Goal: Task Accomplishment & Management: Use online tool/utility

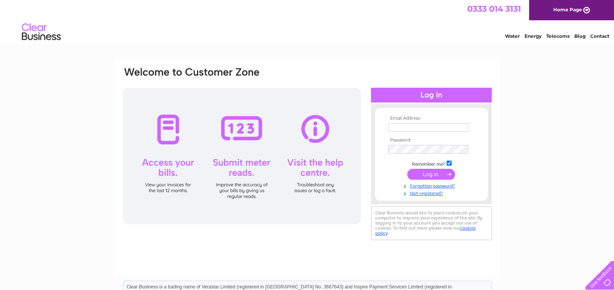
click at [424, 124] on input "text" at bounding box center [428, 127] width 80 height 9
type input "queenscairn3@btconnect.com"
click at [408, 169] on input "submit" at bounding box center [432, 174] width 48 height 11
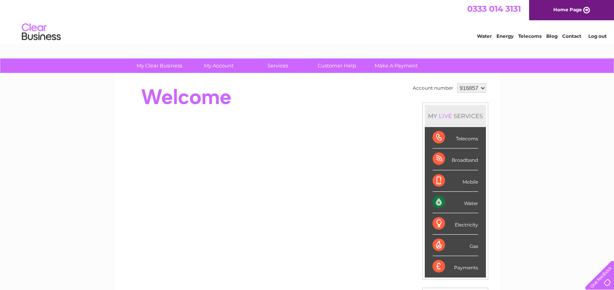
click at [458, 203] on div "Water" at bounding box center [456, 202] width 46 height 21
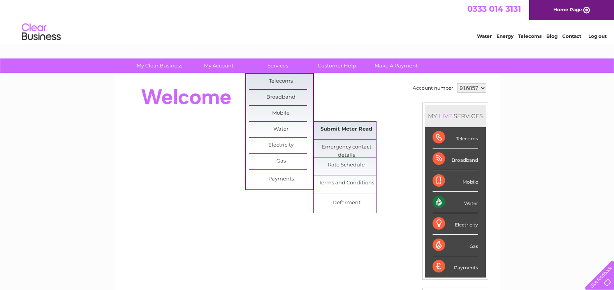
click at [341, 133] on link "Submit Meter Read" at bounding box center [346, 130] width 64 height 16
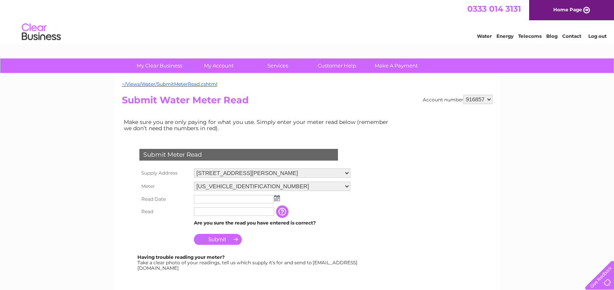
click at [278, 199] on img at bounding box center [277, 198] width 6 height 6
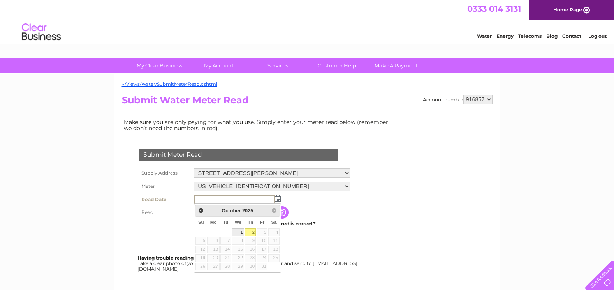
click at [236, 231] on link "1" at bounding box center [238, 232] width 12 height 8
type input "[DATE]"
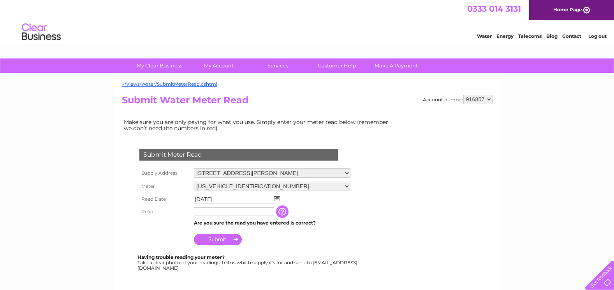
click at [215, 218] on td "Are you sure the read you have entered is correct?" at bounding box center [272, 223] width 161 height 10
click at [213, 210] on input "text" at bounding box center [234, 211] width 80 height 9
click at [195, 209] on input "7498" at bounding box center [234, 211] width 81 height 9
type input "17498"
click at [211, 239] on input "Submit" at bounding box center [218, 239] width 48 height 11
